Goal: Transaction & Acquisition: Purchase product/service

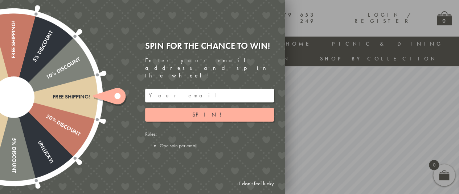
scroll to position [78, 0]
click at [220, 89] on input "email" at bounding box center [209, 96] width 129 height 14
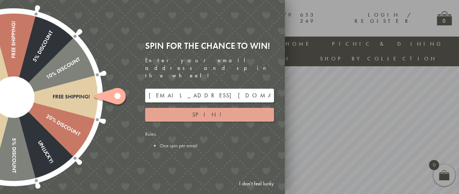
click at [204, 111] on span "Spin!" at bounding box center [209, 115] width 34 height 8
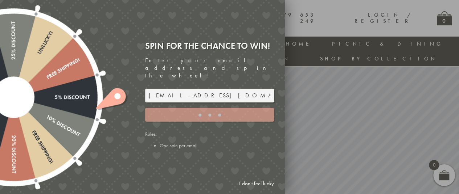
type input "GHM9BH6T"
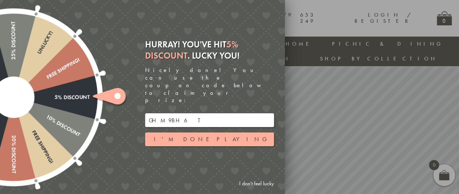
click at [239, 133] on button "I'm done playing" at bounding box center [209, 140] width 129 height 14
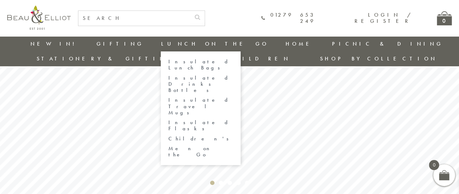
click at [168, 146] on link "Men on the Go" at bounding box center [200, 152] width 65 height 13
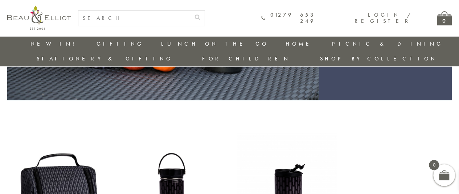
scroll to position [201, 0]
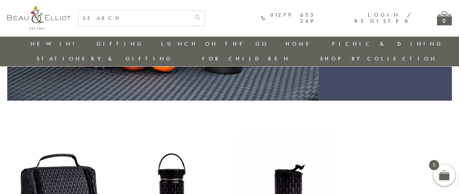
click at [121, 17] on input "text" at bounding box center [134, 18] width 112 height 15
type input "mugs"
click at [190, 11] on button "submit" at bounding box center [197, 17] width 14 height 12
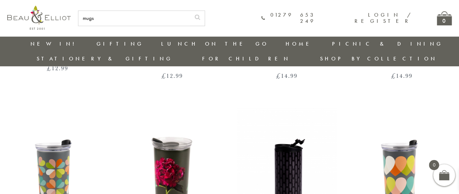
scroll to position [206, 0]
click at [106, 17] on input "mugs" at bounding box center [134, 18] width 112 height 15
click at [147, 17] on input "china mugs" at bounding box center [134, 18] width 112 height 15
type input "china mugs"
click at [190, 11] on button "submit" at bounding box center [197, 17] width 14 height 12
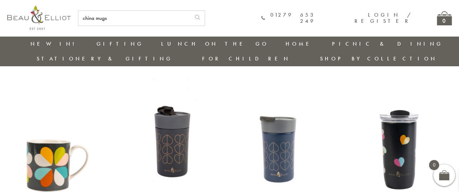
scroll to position [35, 0]
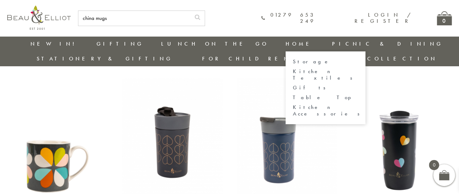
click at [293, 85] on link "Gifts" at bounding box center [325, 88] width 65 height 6
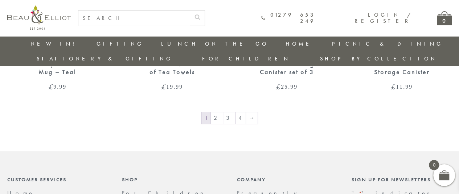
scroll to position [1195, 0]
click at [218, 113] on link "2" at bounding box center [217, 119] width 12 height 12
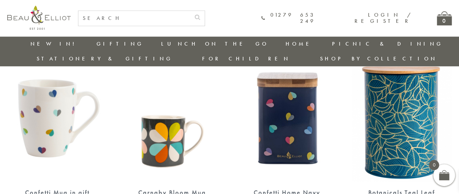
scroll to position [282, 0]
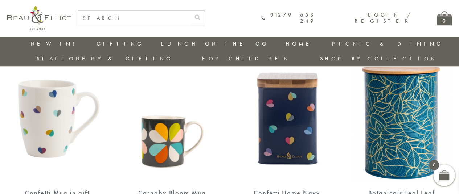
click at [52, 105] on img at bounding box center [57, 117] width 100 height 129
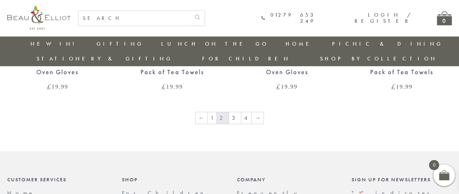
scroll to position [1195, 0]
click at [233, 112] on link "3" at bounding box center [235, 118] width 12 height 12
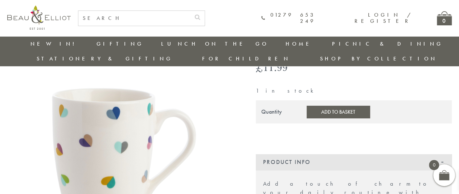
scroll to position [50, 0]
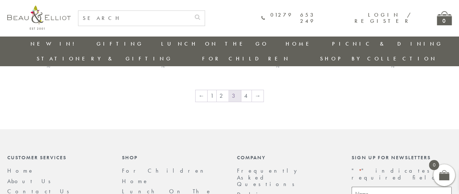
scroll to position [1212, 0]
click at [243, 90] on link "4" at bounding box center [246, 96] width 10 height 12
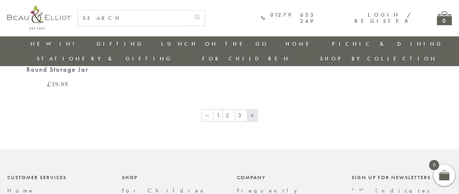
scroll to position [816, 0]
click at [231, 111] on link "2" at bounding box center [229, 117] width 12 height 12
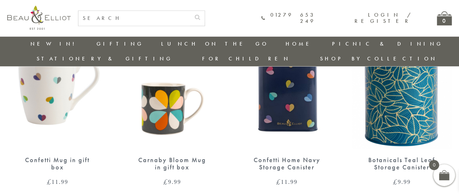
scroll to position [316, 0]
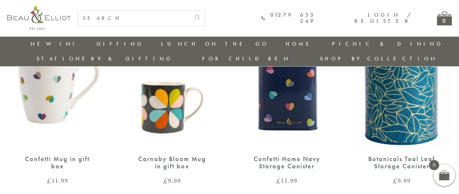
click at [53, 75] on img at bounding box center [57, 83] width 100 height 129
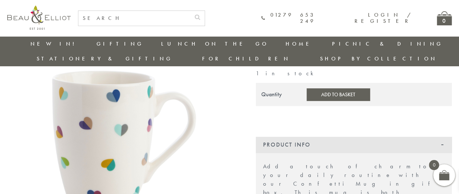
scroll to position [69, 0]
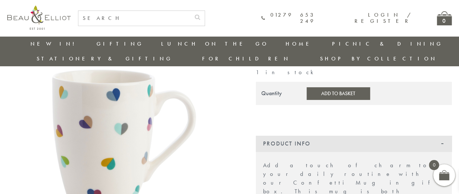
click at [173, 55] on link "Stationery & Gifting" at bounding box center [105, 58] width 136 height 7
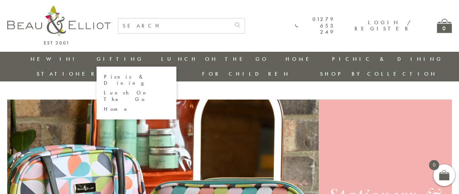
click at [104, 106] on link "Home" at bounding box center [136, 109] width 65 height 6
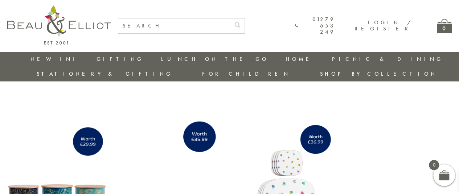
click at [38, 57] on link "New in!" at bounding box center [54, 58] width 49 height 7
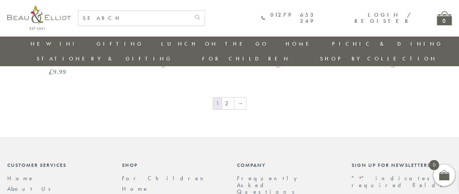
scroll to position [1223, 0]
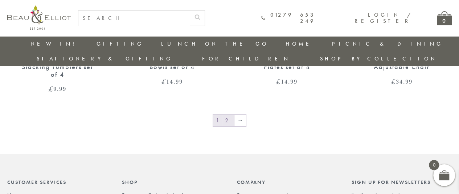
click at [228, 115] on link "2" at bounding box center [228, 121] width 12 height 12
